Goal: Complete application form

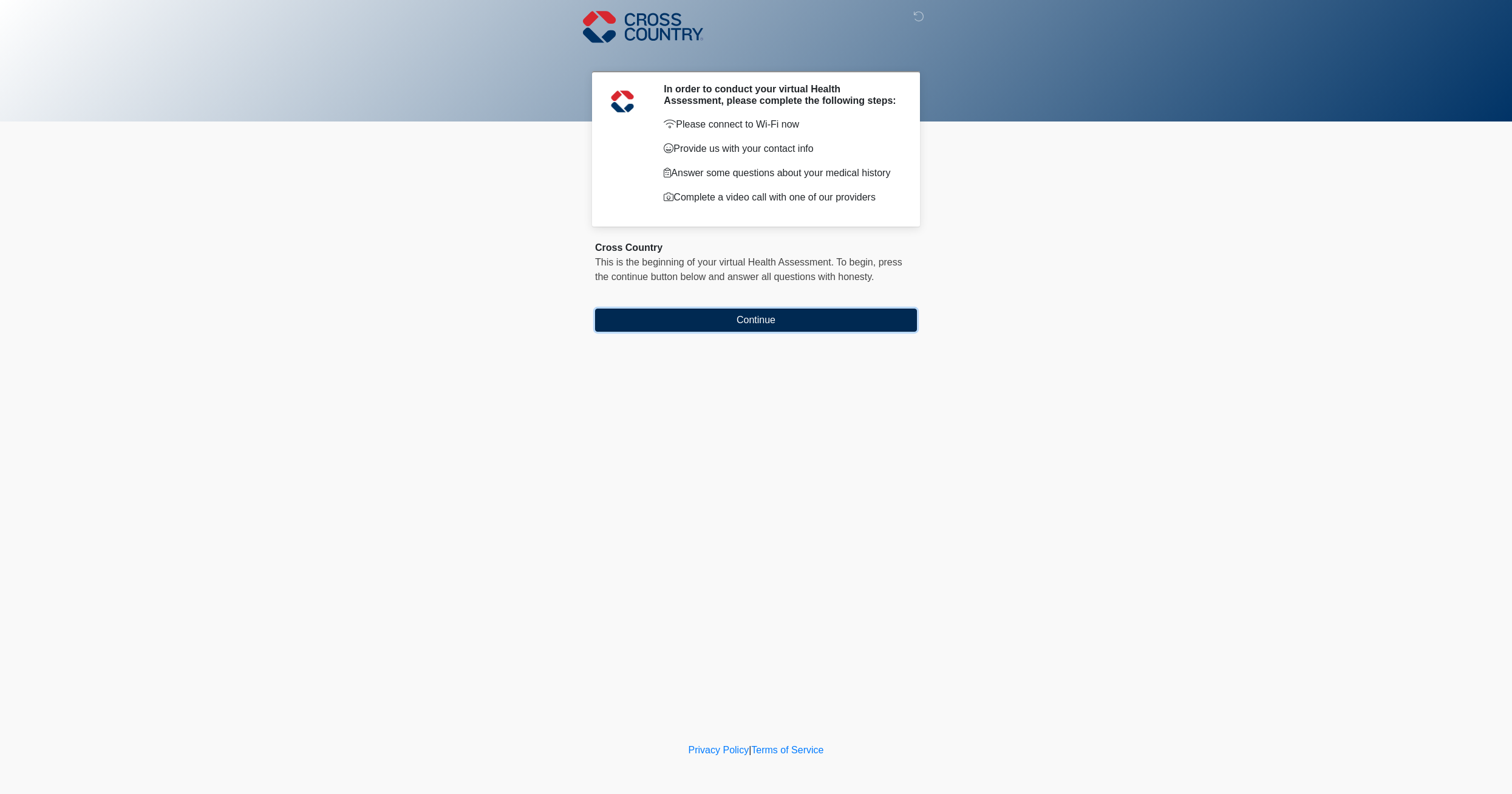
click at [769, 312] on button "Continue" at bounding box center [756, 320] width 322 height 23
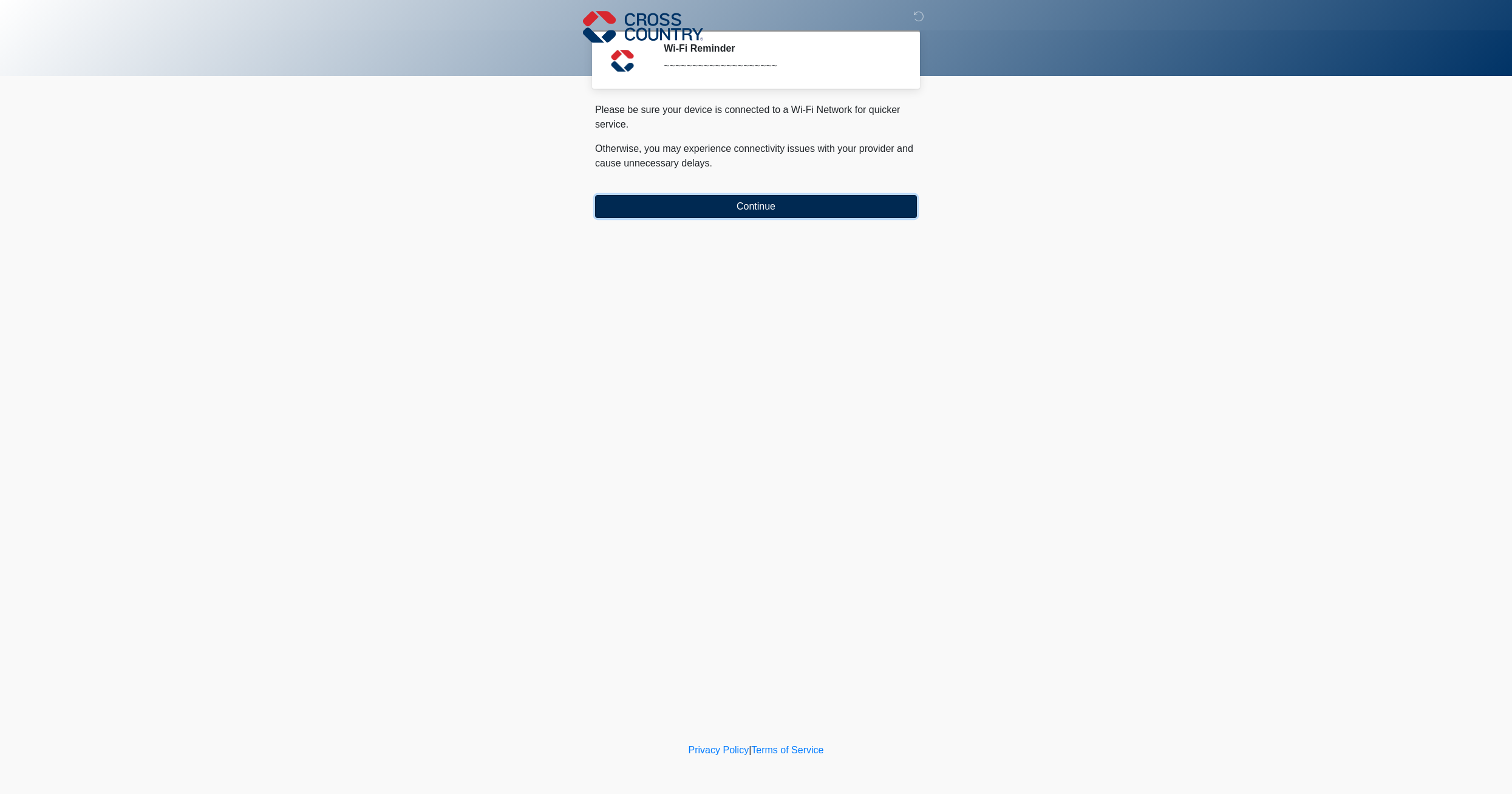
click at [748, 203] on button "Continue" at bounding box center [756, 206] width 322 height 23
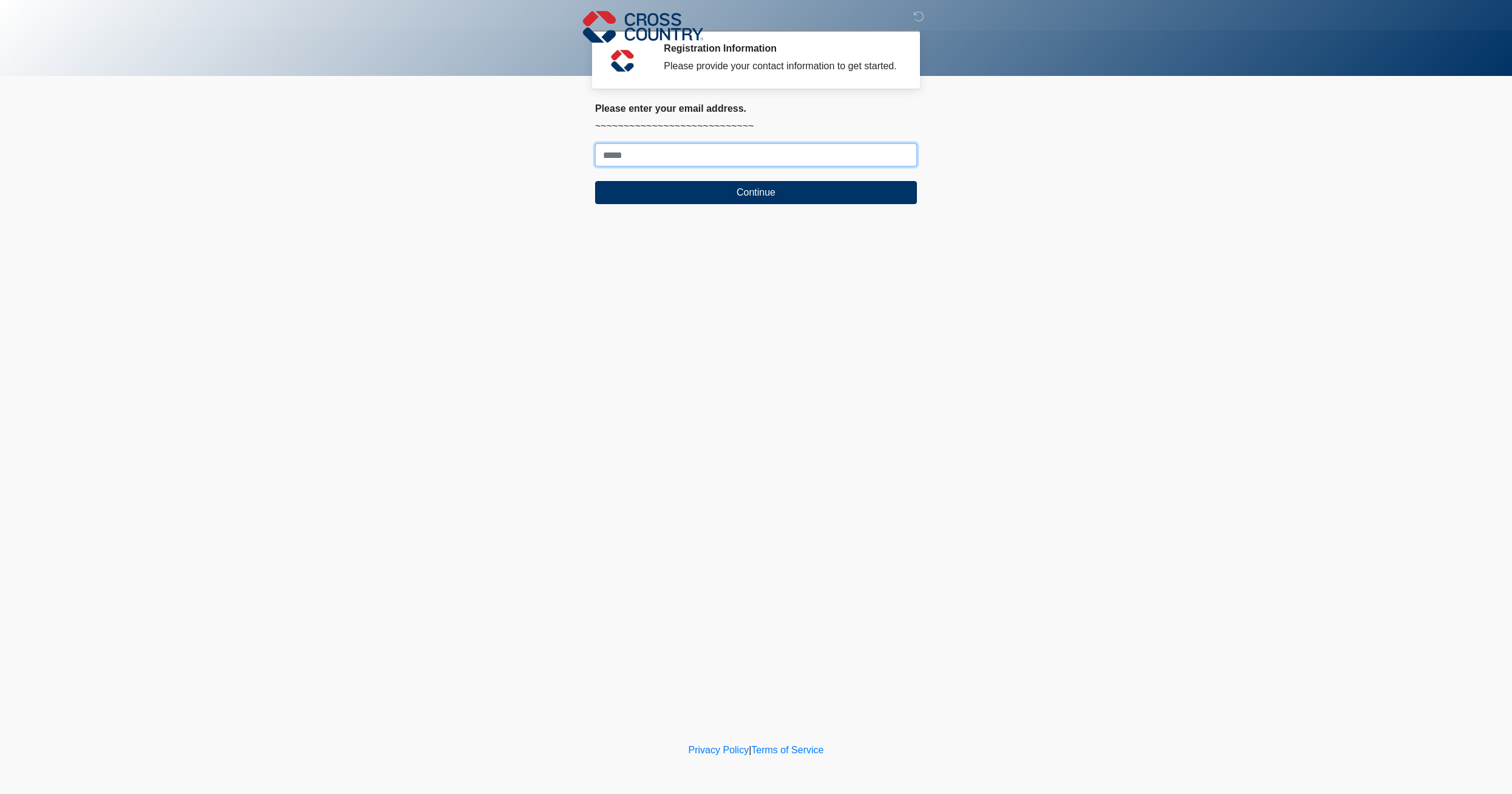
click at [645, 159] on input "Where should we email your response?" at bounding box center [756, 154] width 322 height 23
type input "**********"
click at [646, 187] on button "Continue" at bounding box center [756, 192] width 322 height 23
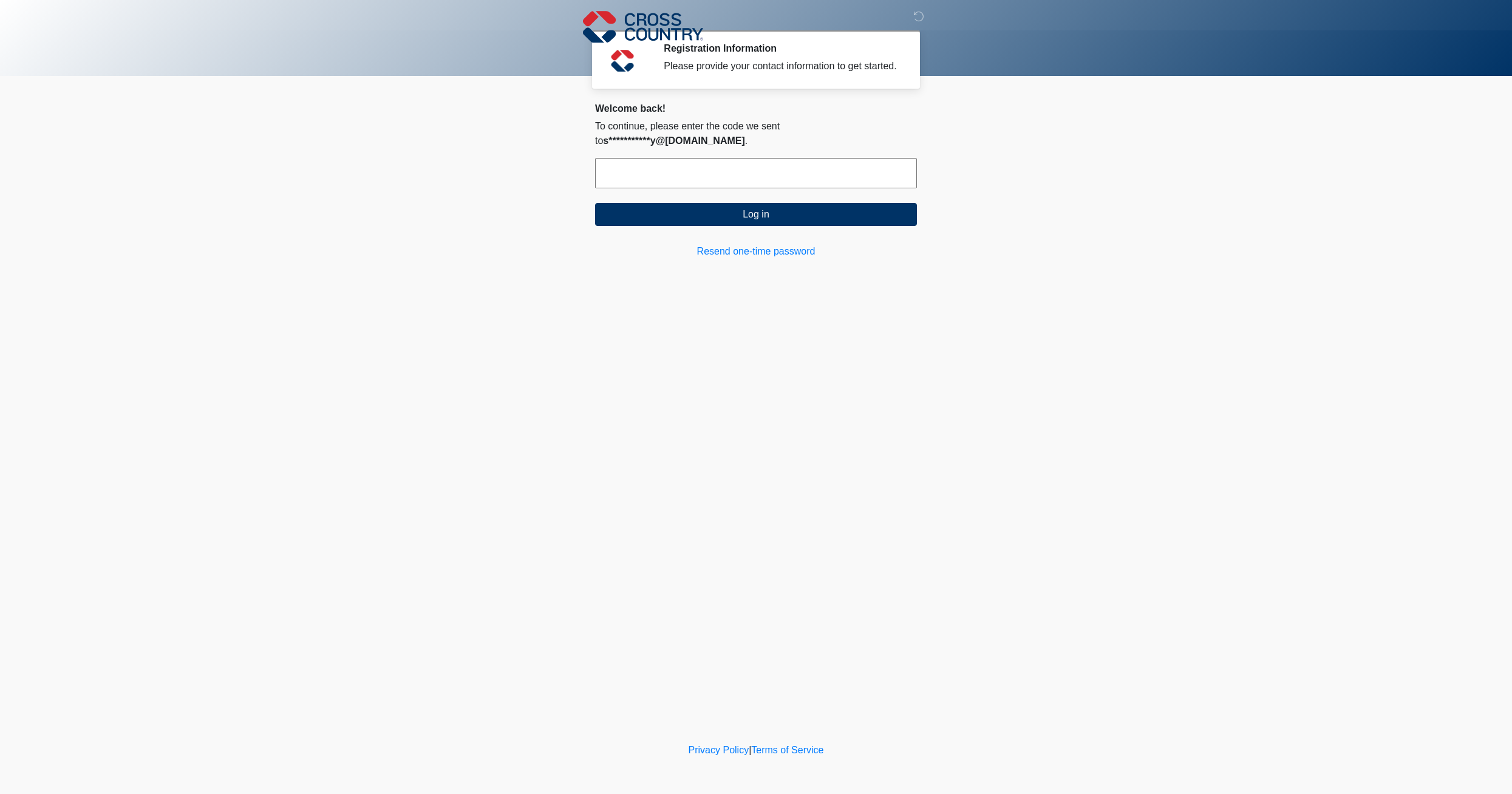
click at [636, 162] on input "text" at bounding box center [756, 173] width 322 height 30
paste input "*****"
click at [660, 203] on button "Log in" at bounding box center [756, 214] width 322 height 23
click at [801, 161] on input "*****" at bounding box center [756, 173] width 322 height 30
type input "******"
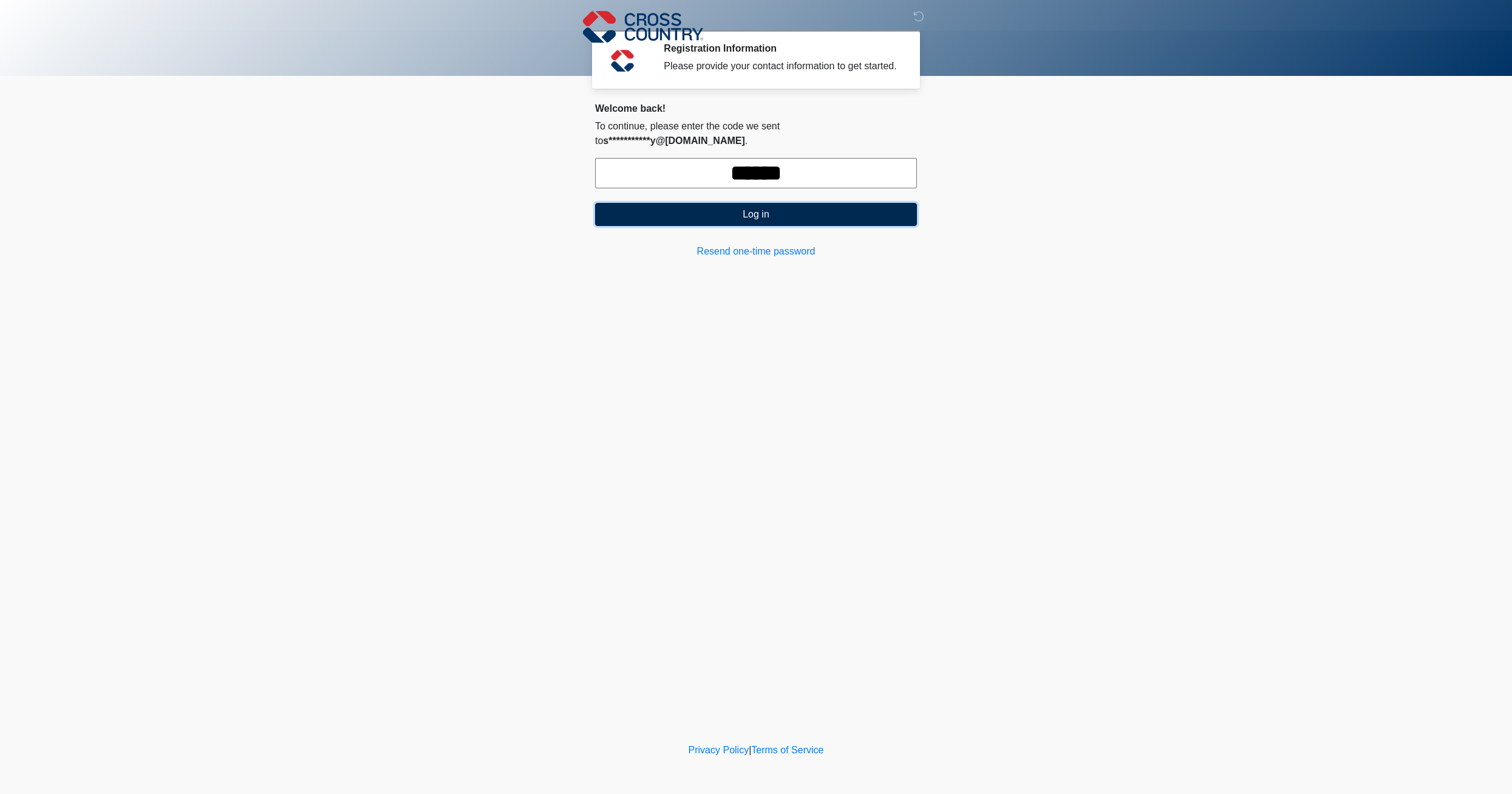
click at [783, 205] on button "Log in" at bounding box center [756, 214] width 322 height 23
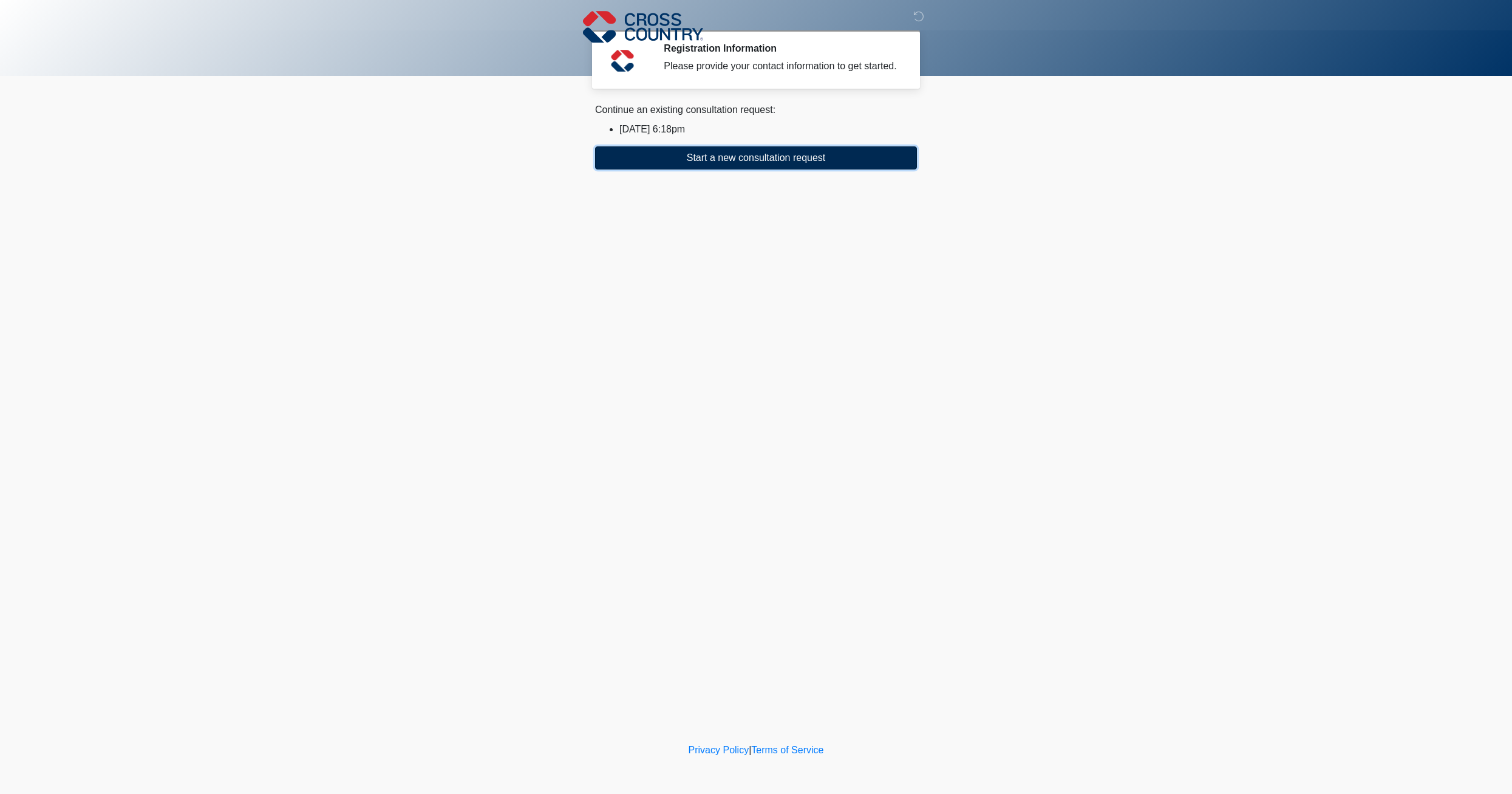
click at [725, 157] on button "Start a new consultation request" at bounding box center [756, 157] width 322 height 23
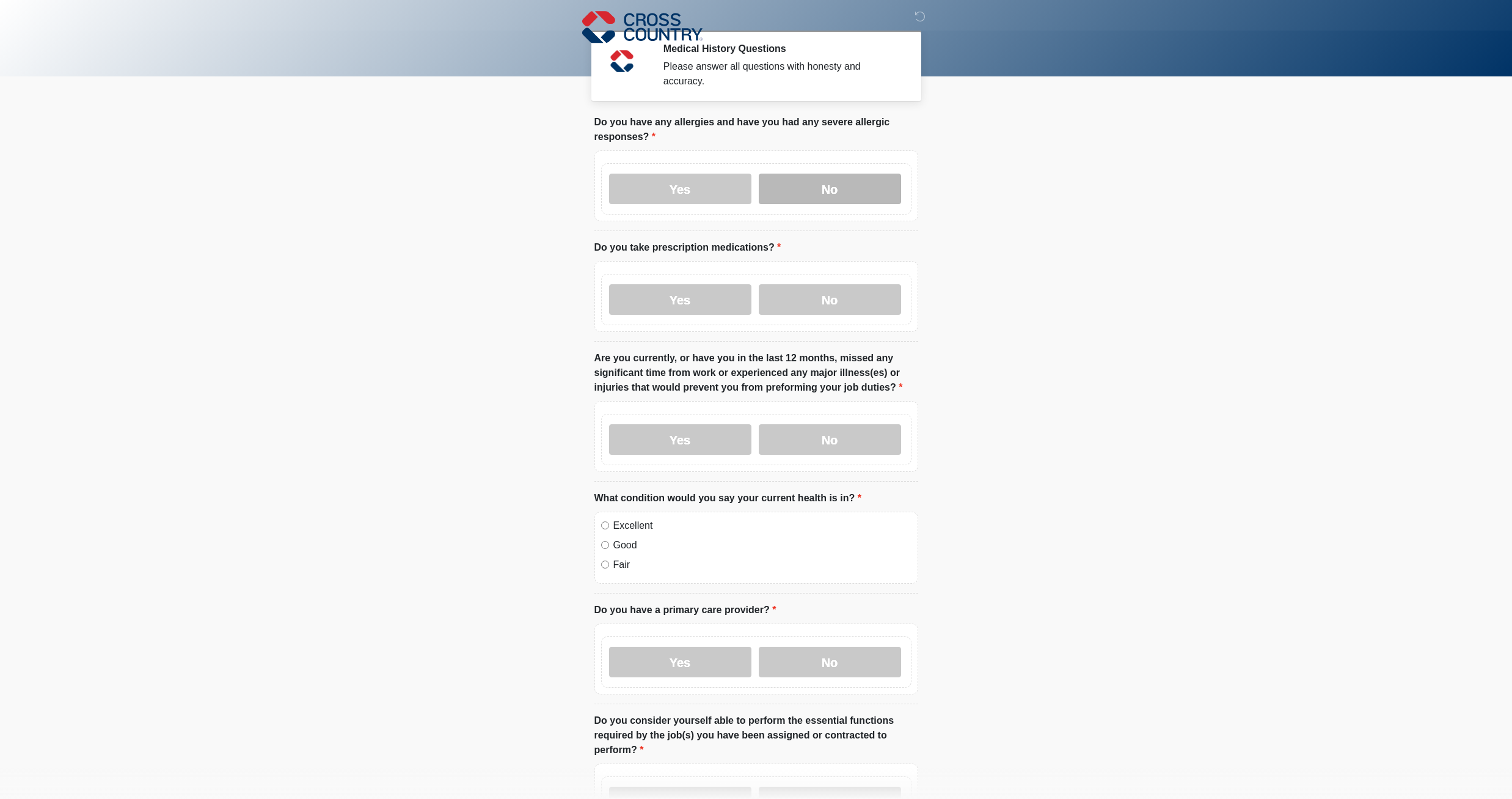
click at [814, 177] on label "No" at bounding box center [830, 189] width 142 height 30
click at [832, 289] on label "No" at bounding box center [830, 299] width 142 height 30
click at [828, 426] on label "No" at bounding box center [830, 439] width 142 height 30
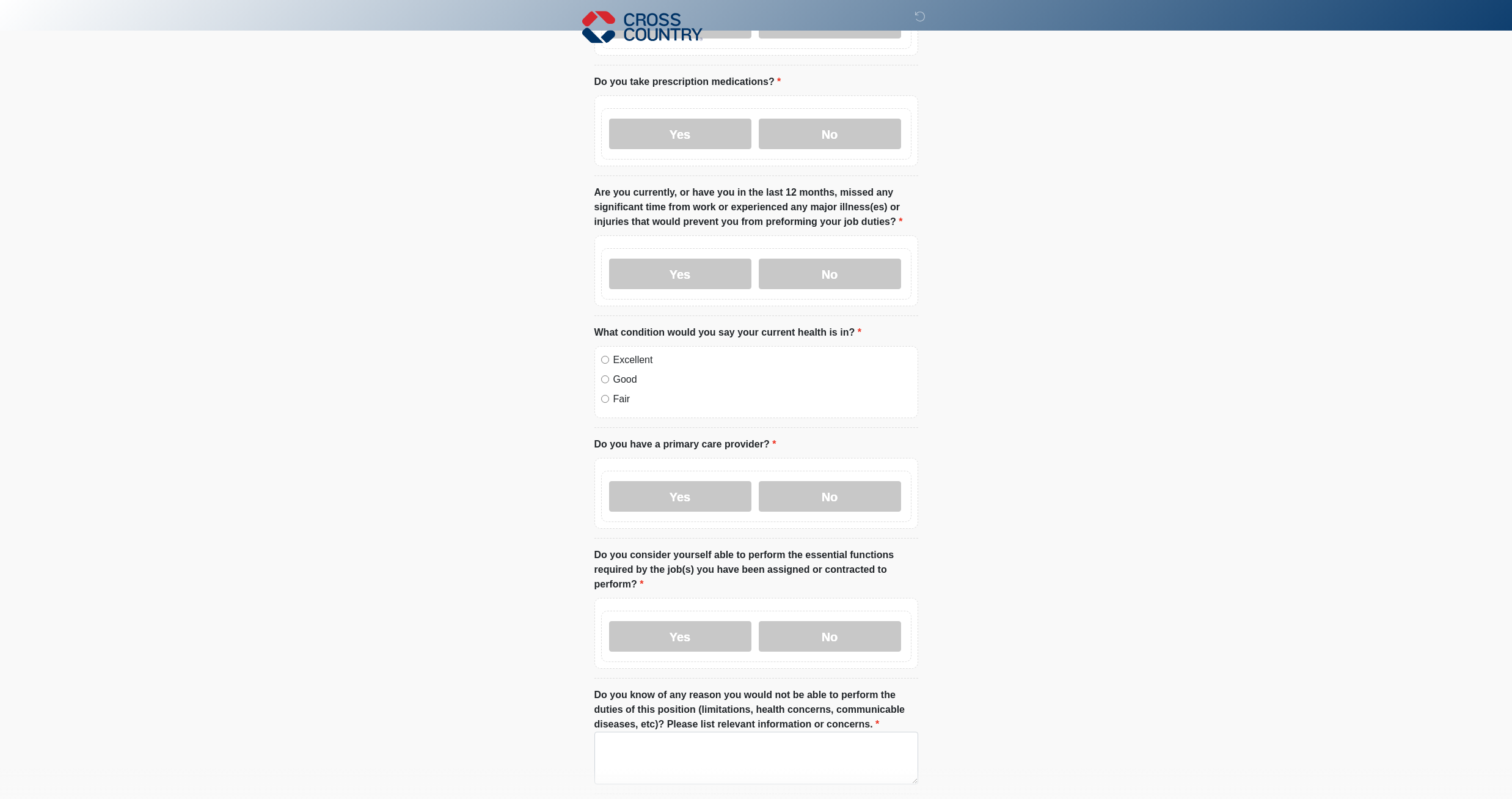
scroll to position [183, 0]
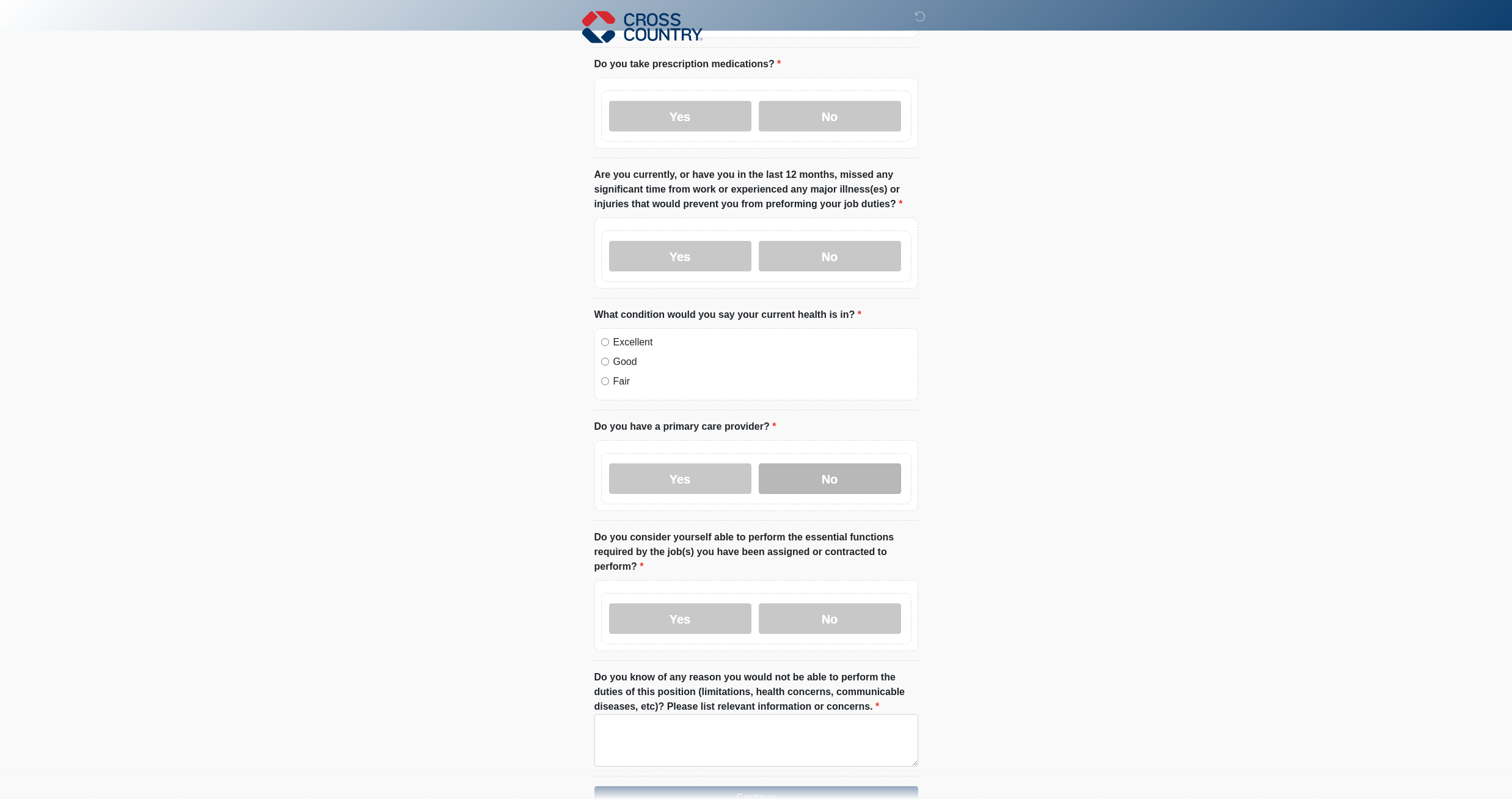
click at [794, 467] on label "No" at bounding box center [830, 478] width 142 height 30
click at [735, 610] on label "Yes" at bounding box center [680, 618] width 142 height 30
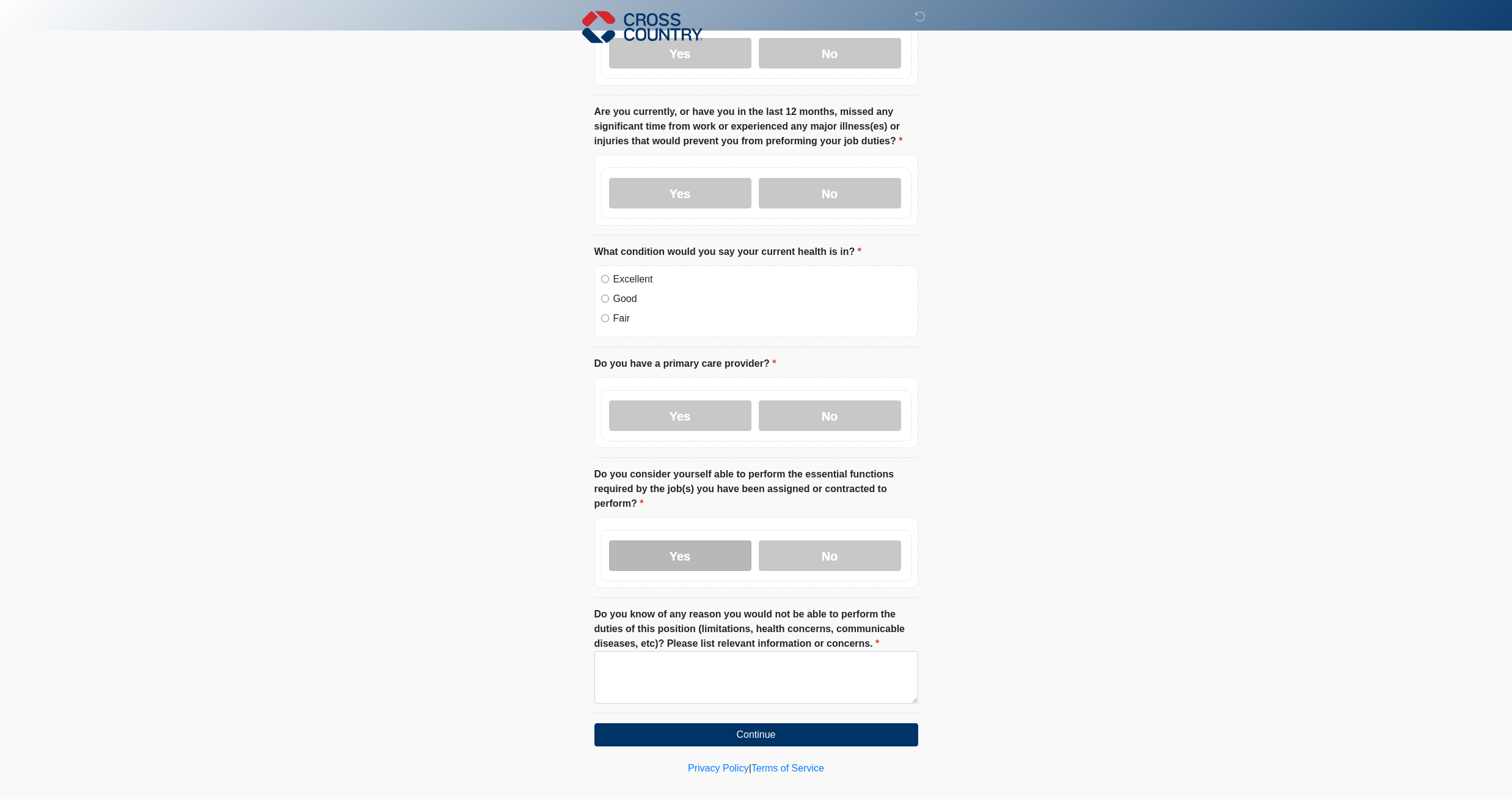
scroll to position [248, 0]
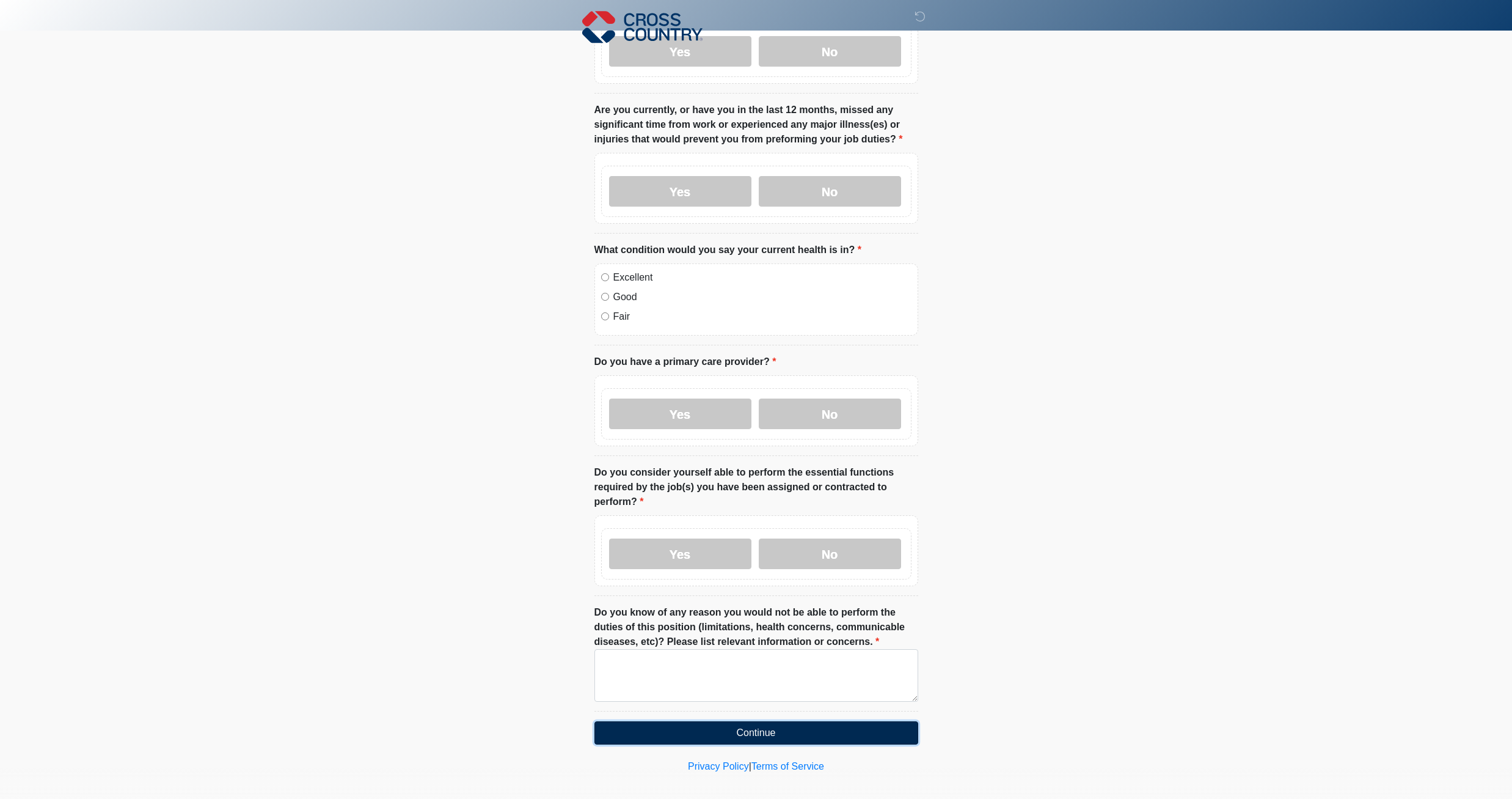
click at [780, 725] on button "Continue" at bounding box center [756, 733] width 324 height 23
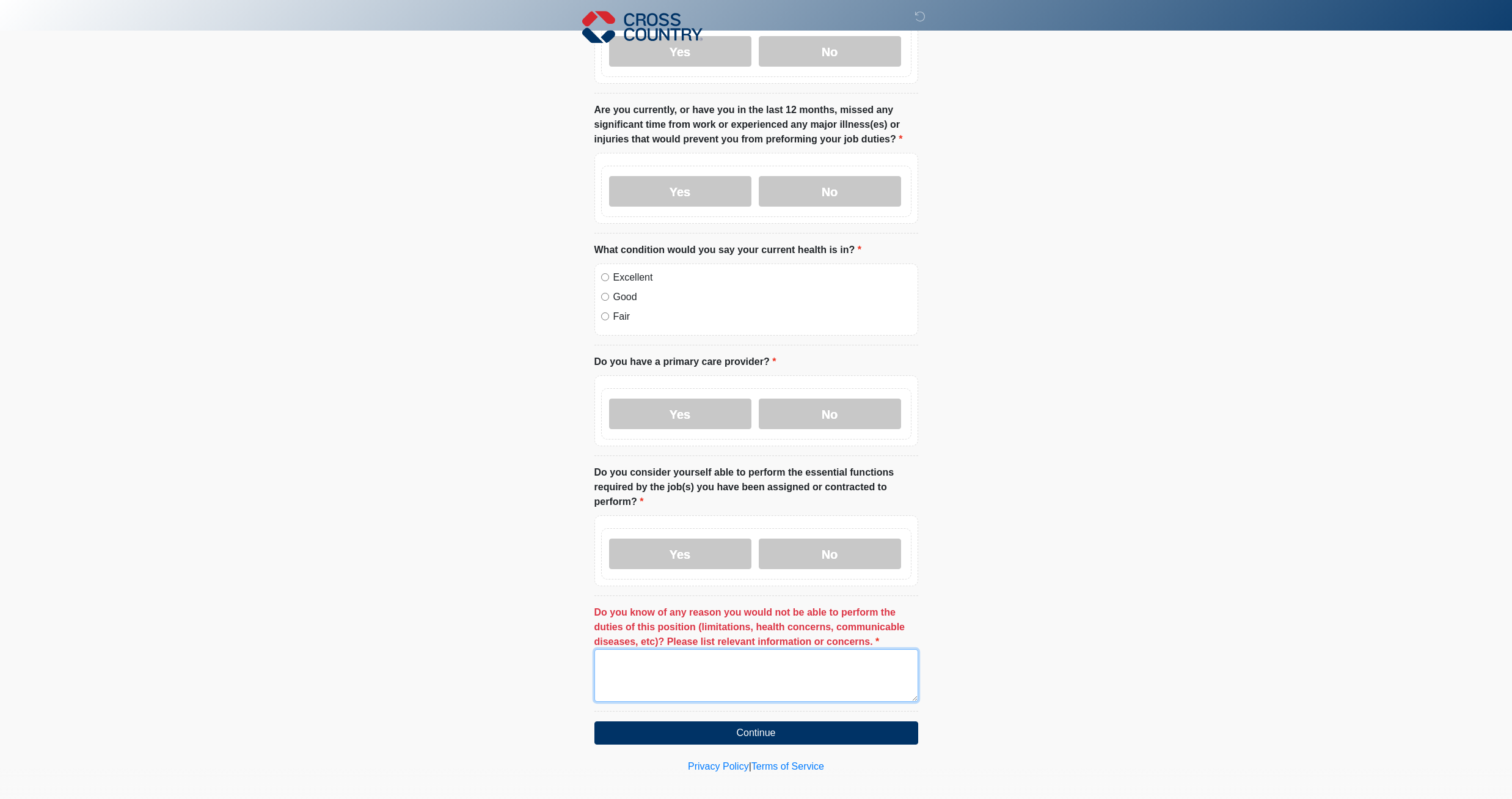
click at [667, 649] on textarea "Do you know of any reason you would not be able to perform the duties of this p…" at bounding box center [756, 676] width 324 height 53
type textarea "****"
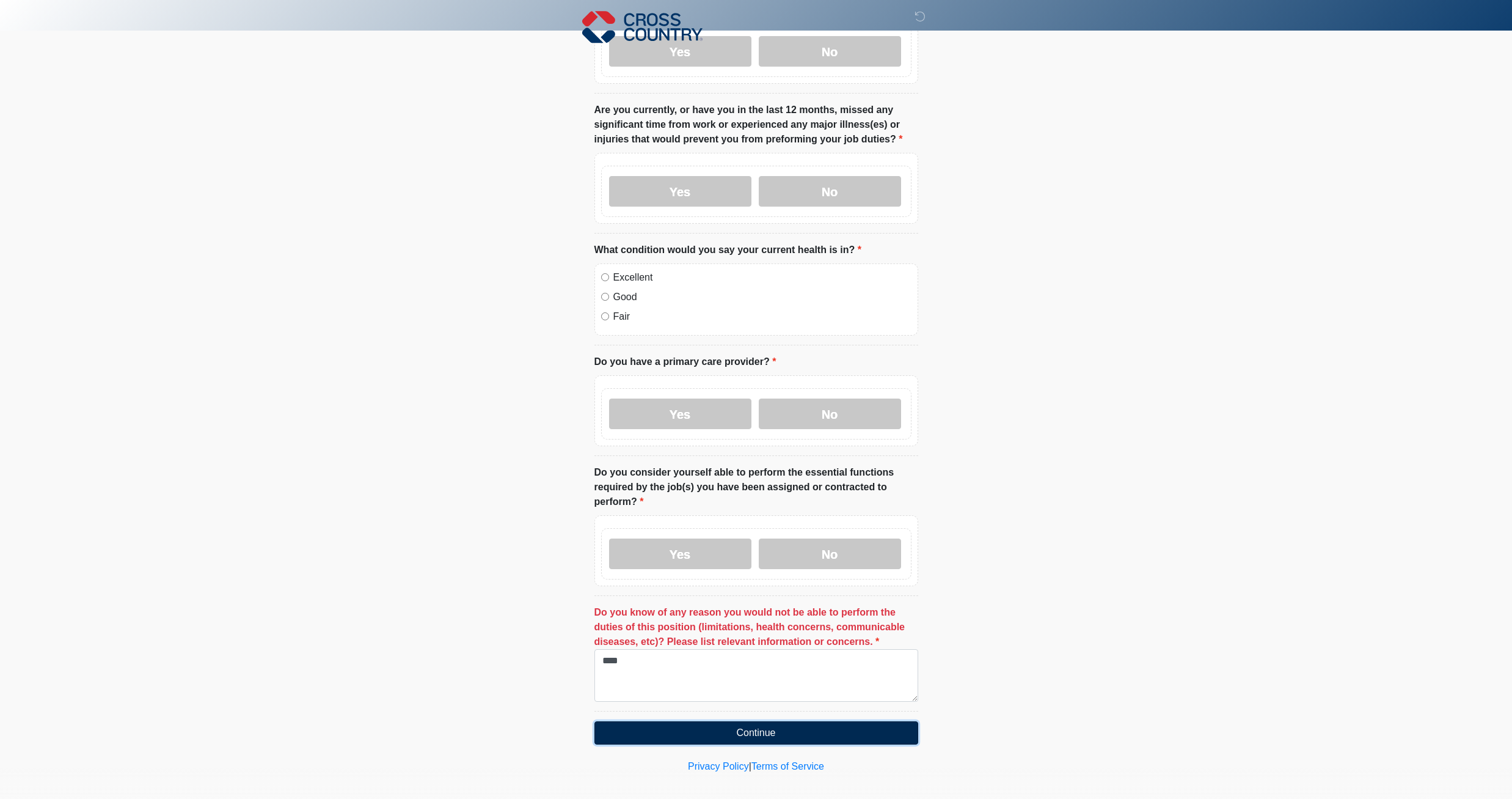
click at [784, 721] on button "Continue" at bounding box center [756, 733] width 324 height 23
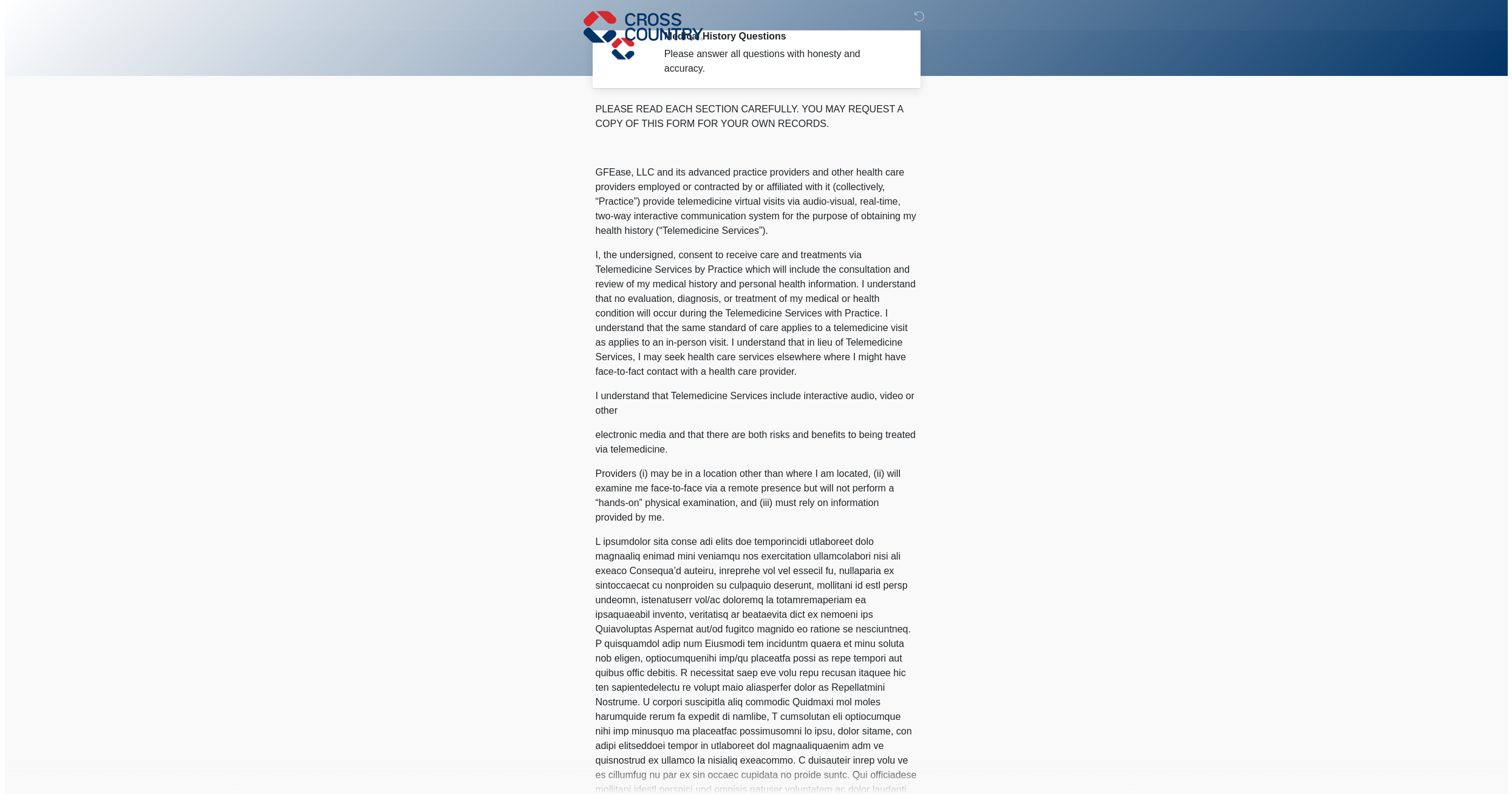
scroll to position [0, 0]
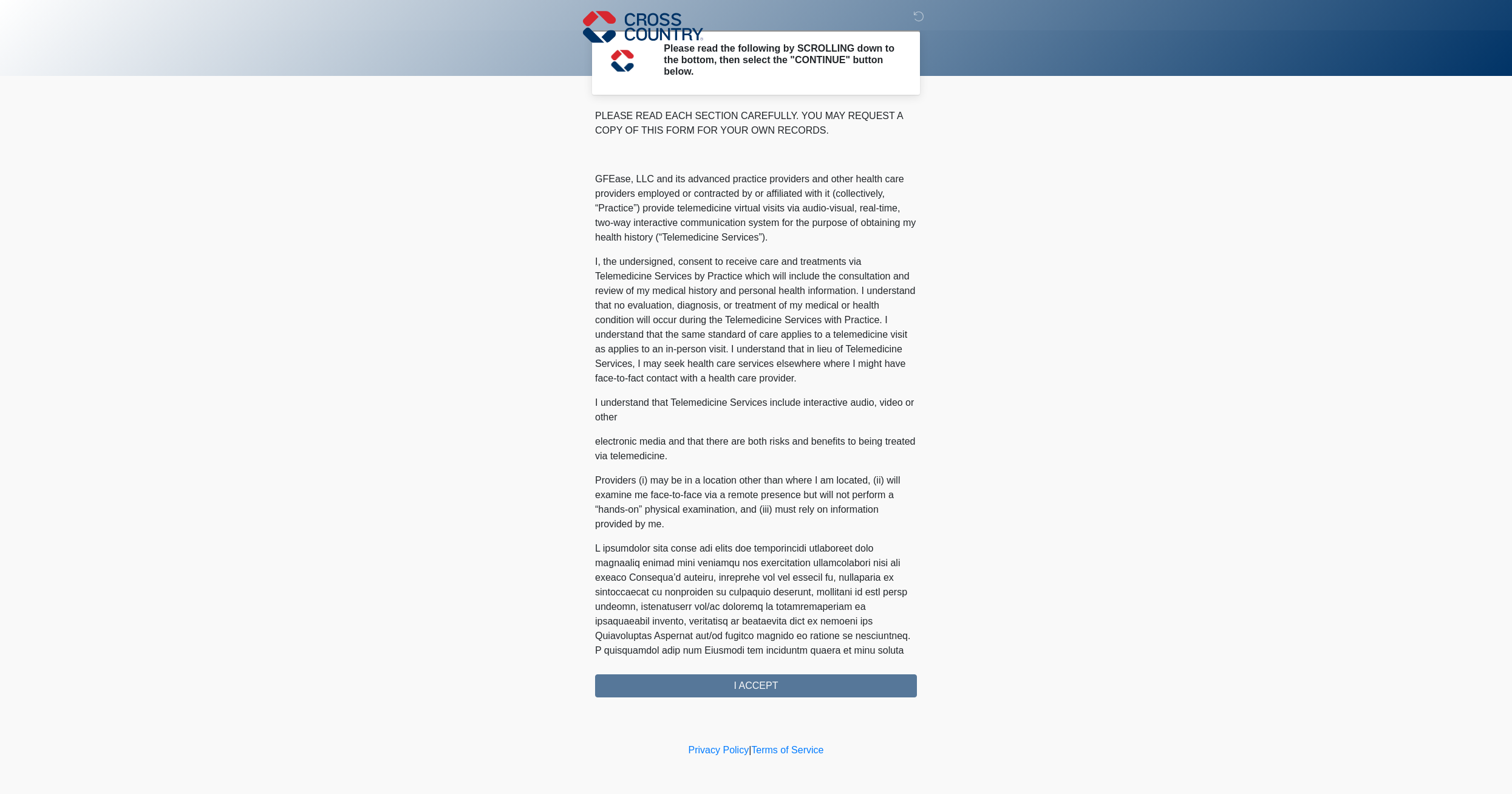
click at [769, 688] on div "PLEASE READ EACH SECTION CAREFULLY. YOU MAY REQUEST A COPY OF THIS FORM FOR YOU…" at bounding box center [756, 403] width 322 height 589
click at [773, 684] on div "PLEASE READ EACH SECTION CAREFULLY. YOU MAY REQUEST A COPY OF THIS FORM FOR YOU…" at bounding box center [756, 403] width 322 height 589
click at [772, 689] on div "PLEASE READ EACH SECTION CAREFULLY. YOU MAY REQUEST A COPY OF THIS FORM FOR YOU…" at bounding box center [756, 403] width 322 height 589
click at [771, 689] on div "PLEASE READ EACH SECTION CAREFULLY. YOU MAY REQUEST A COPY OF THIS FORM FOR YOU…" at bounding box center [756, 403] width 322 height 589
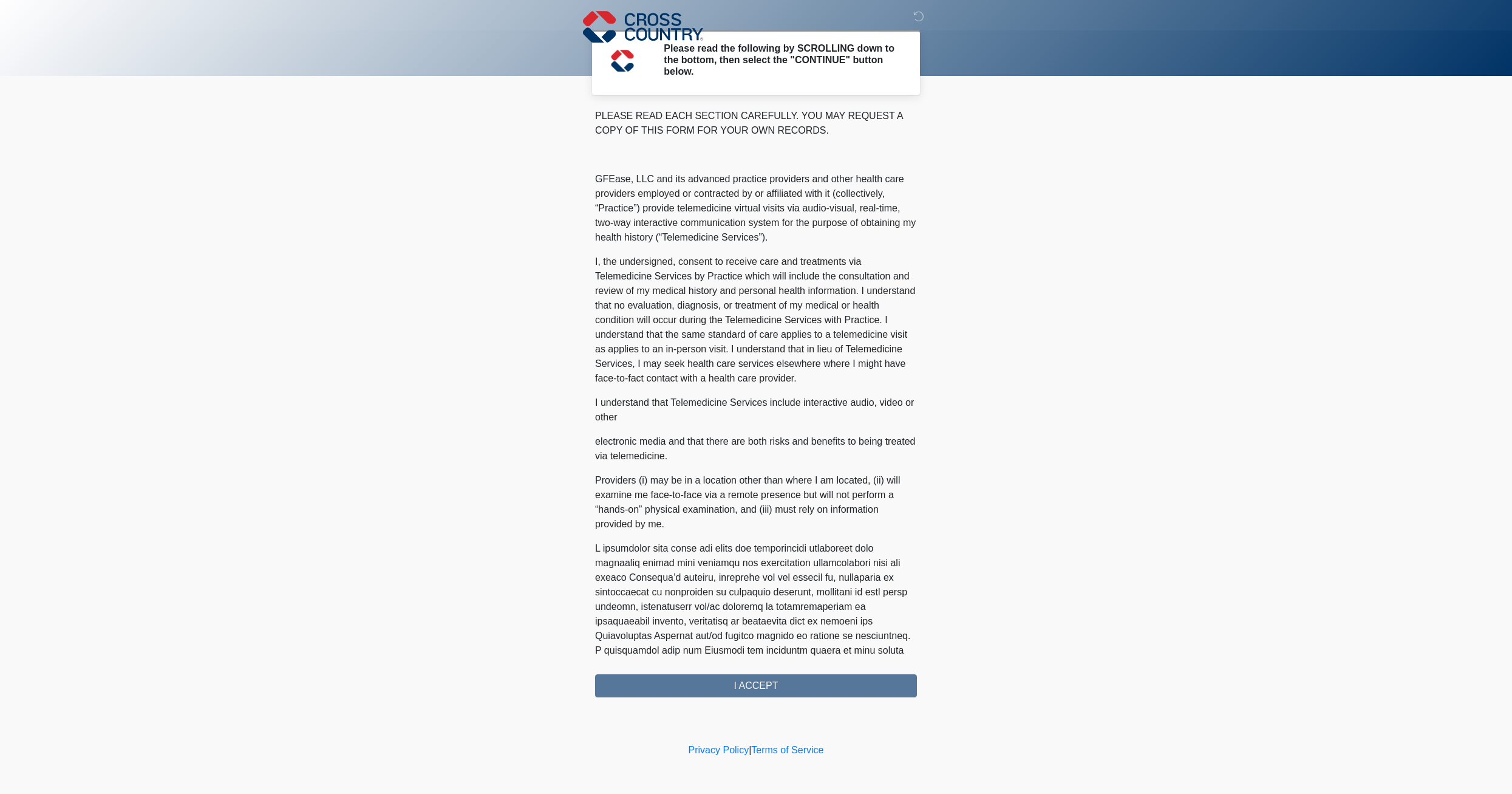
click at [771, 687] on div "PLEASE READ EACH SECTION CAREFULLY. YOU MAY REQUEST A COPY OF THIS FORM FOR YOU…" at bounding box center [756, 403] width 322 height 589
click at [773, 687] on div "PLEASE READ EACH SECTION CAREFULLY. YOU MAY REQUEST A COPY OF THIS FORM FOR YOU…" at bounding box center [756, 403] width 322 height 589
drag, startPoint x: 773, startPoint y: 687, endPoint x: 751, endPoint y: 689, distance: 22.1
click at [751, 689] on div "PLEASE READ EACH SECTION CAREFULLY. YOU MAY REQUEST A COPY OF THIS FORM FOR YOU…" at bounding box center [756, 403] width 322 height 589
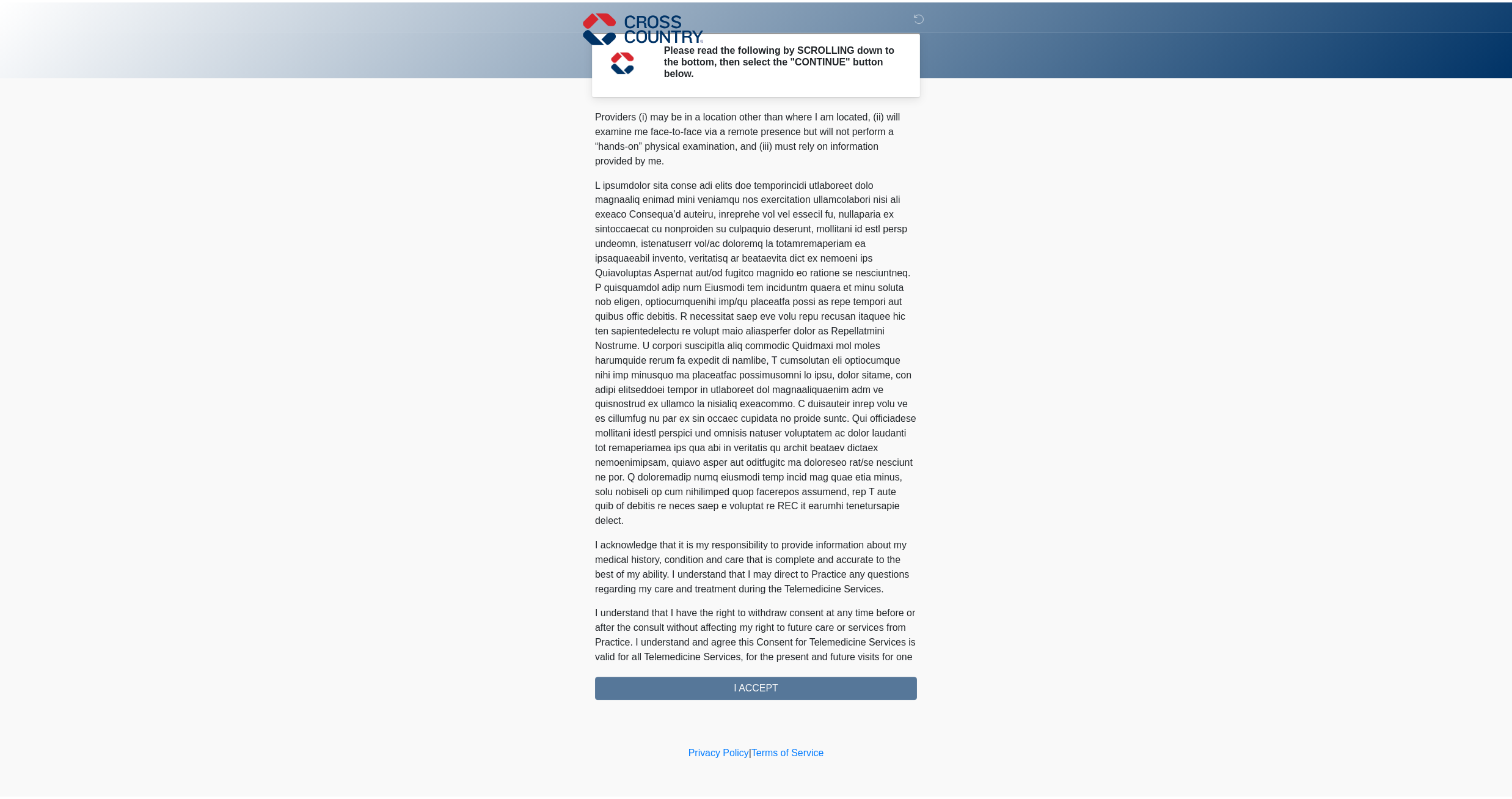
scroll to position [424, 0]
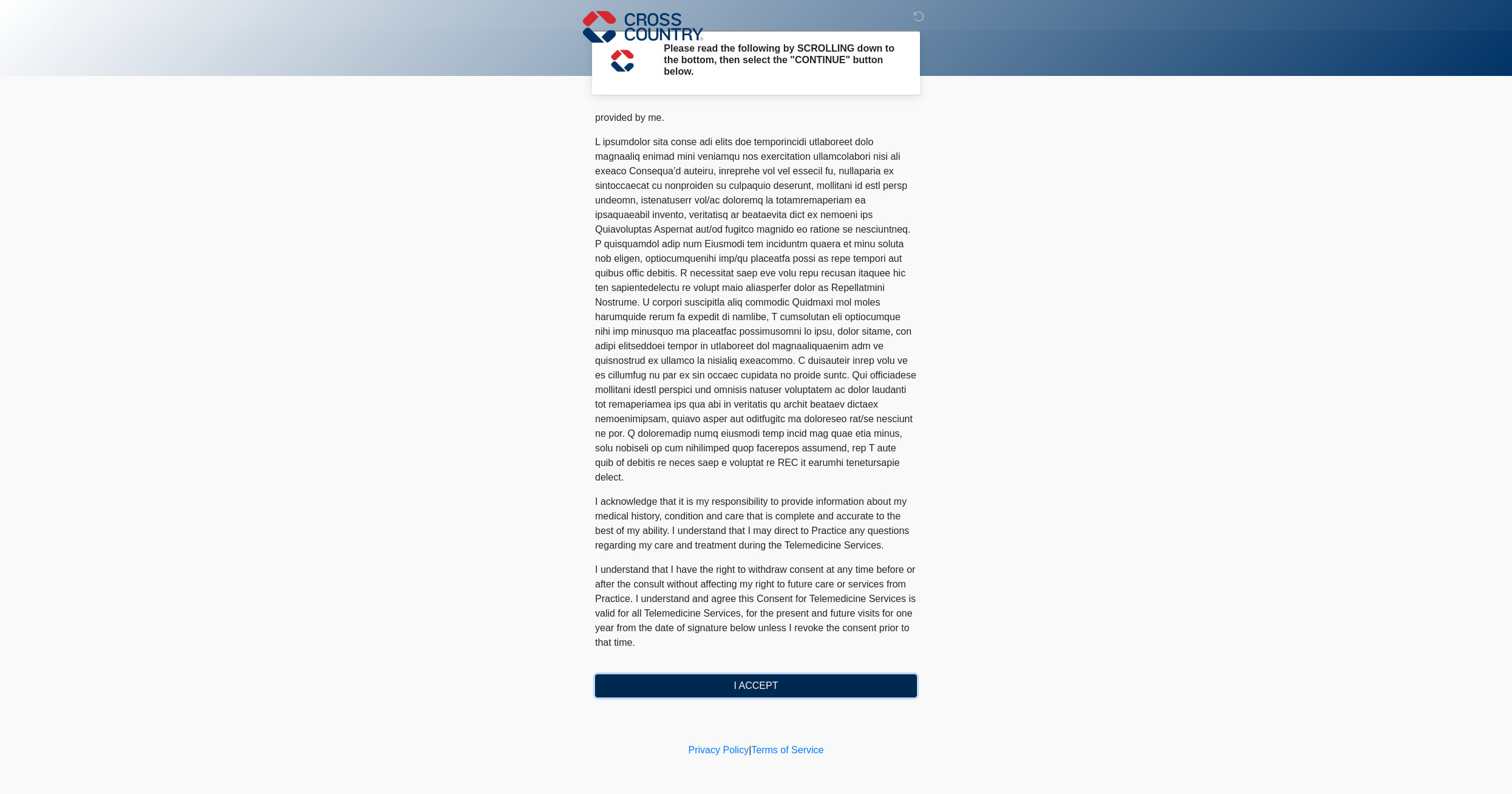
click at [778, 684] on button "I ACCEPT" at bounding box center [756, 685] width 322 height 23
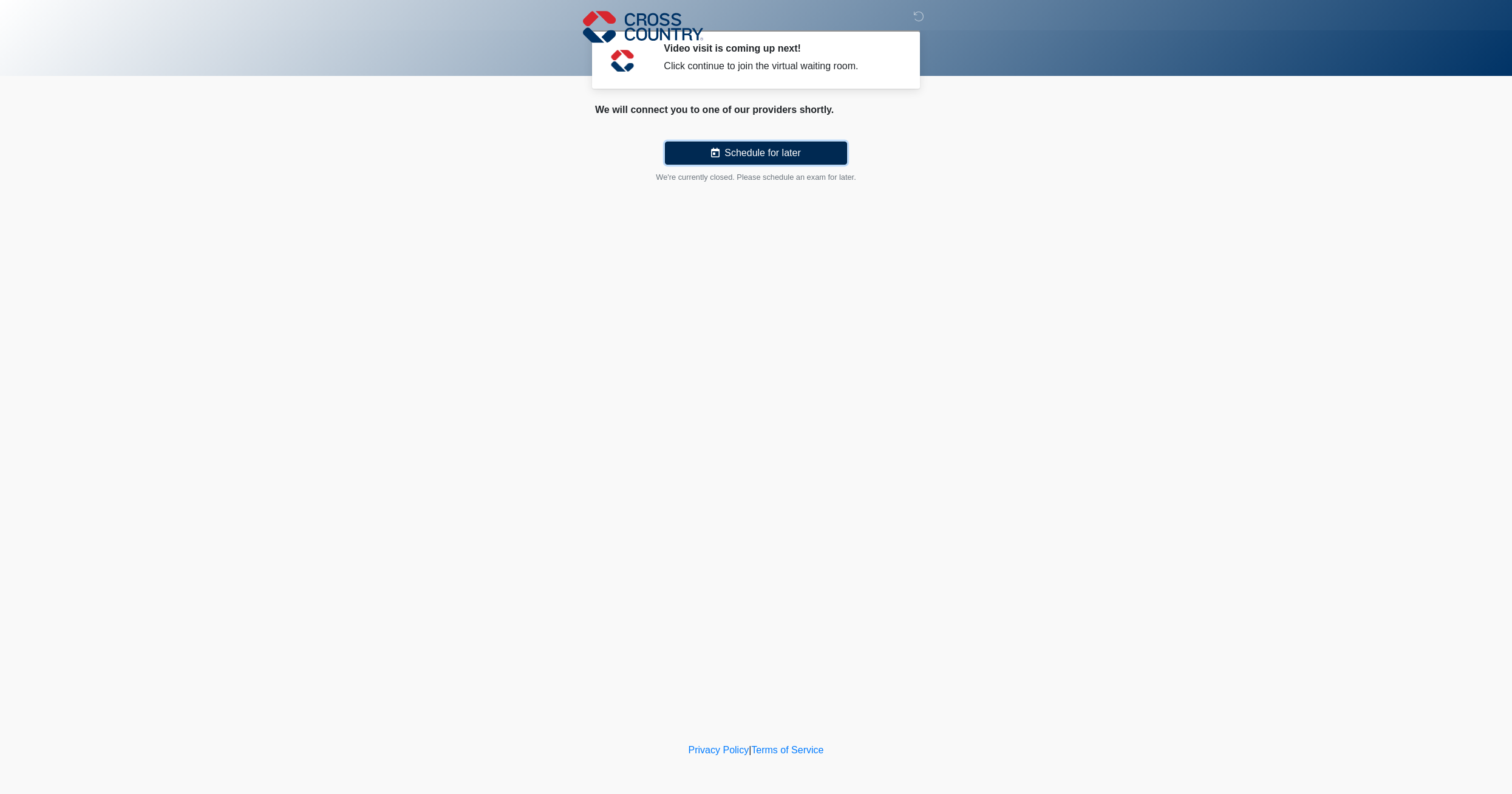
click at [767, 151] on button "Schedule for later" at bounding box center [756, 153] width 182 height 23
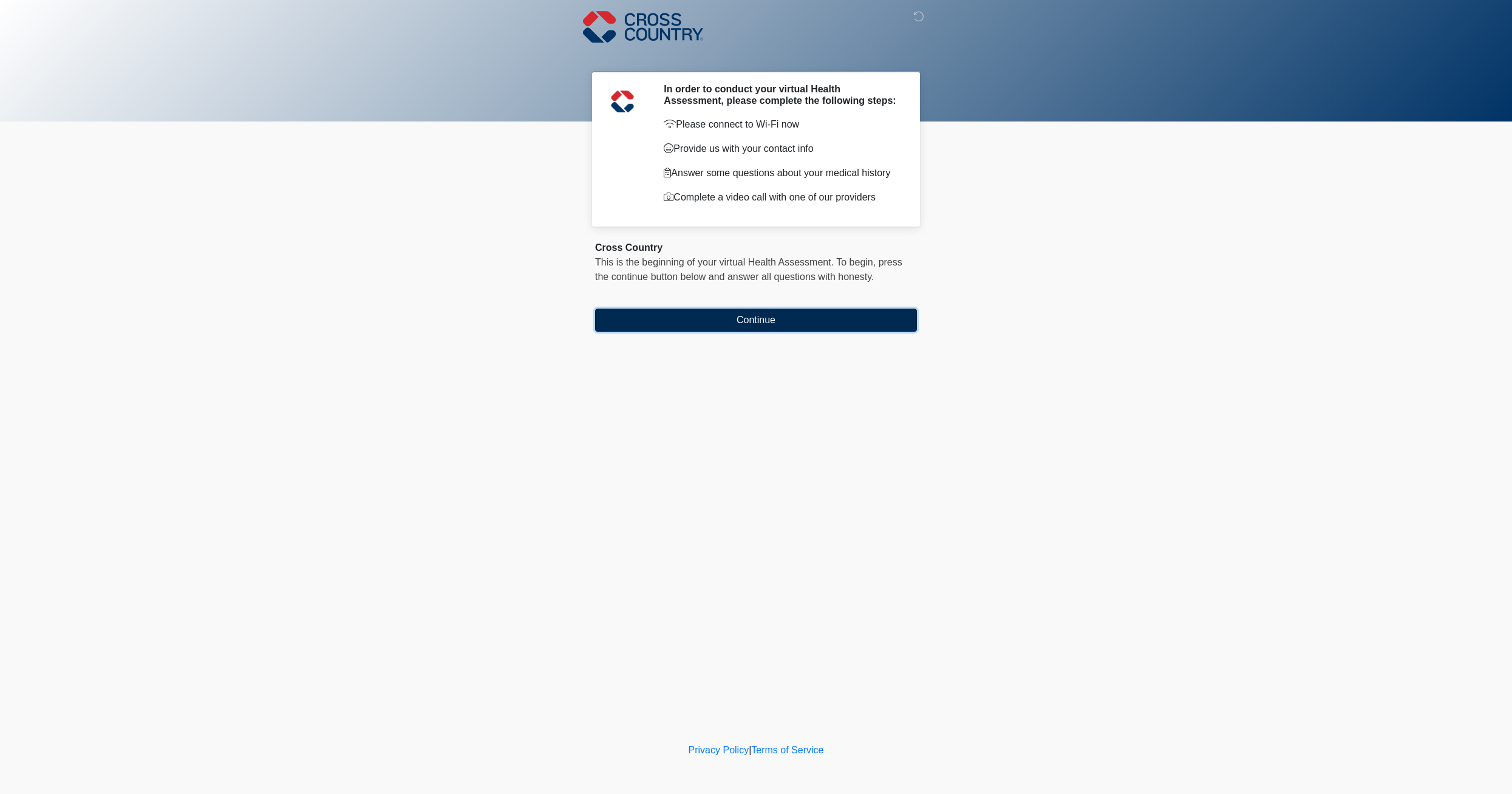
click at [711, 317] on button "Continue" at bounding box center [756, 320] width 322 height 23
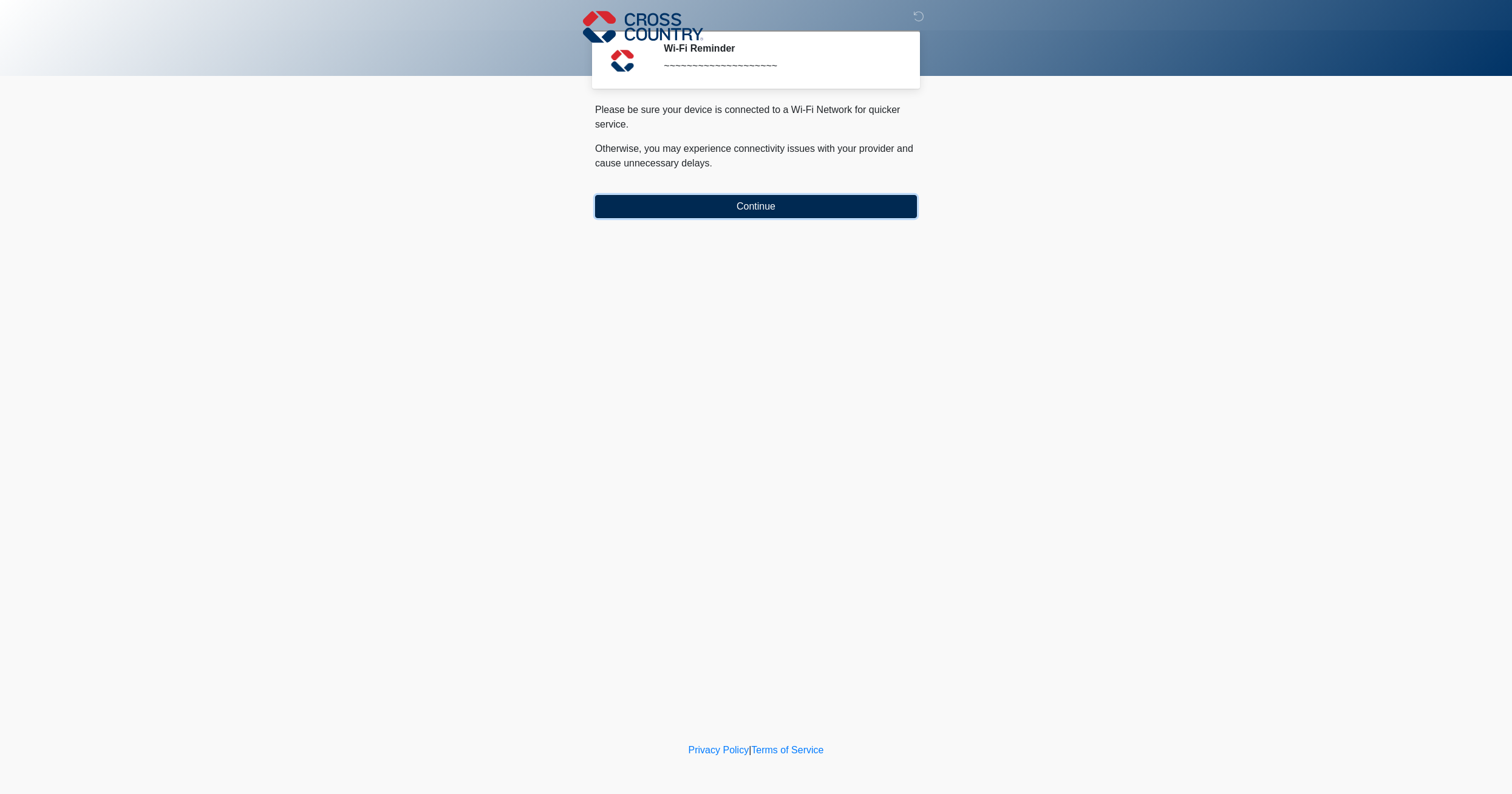
click at [760, 210] on button "Continue" at bounding box center [756, 206] width 322 height 23
